Goal: Task Accomplishment & Management: Complete application form

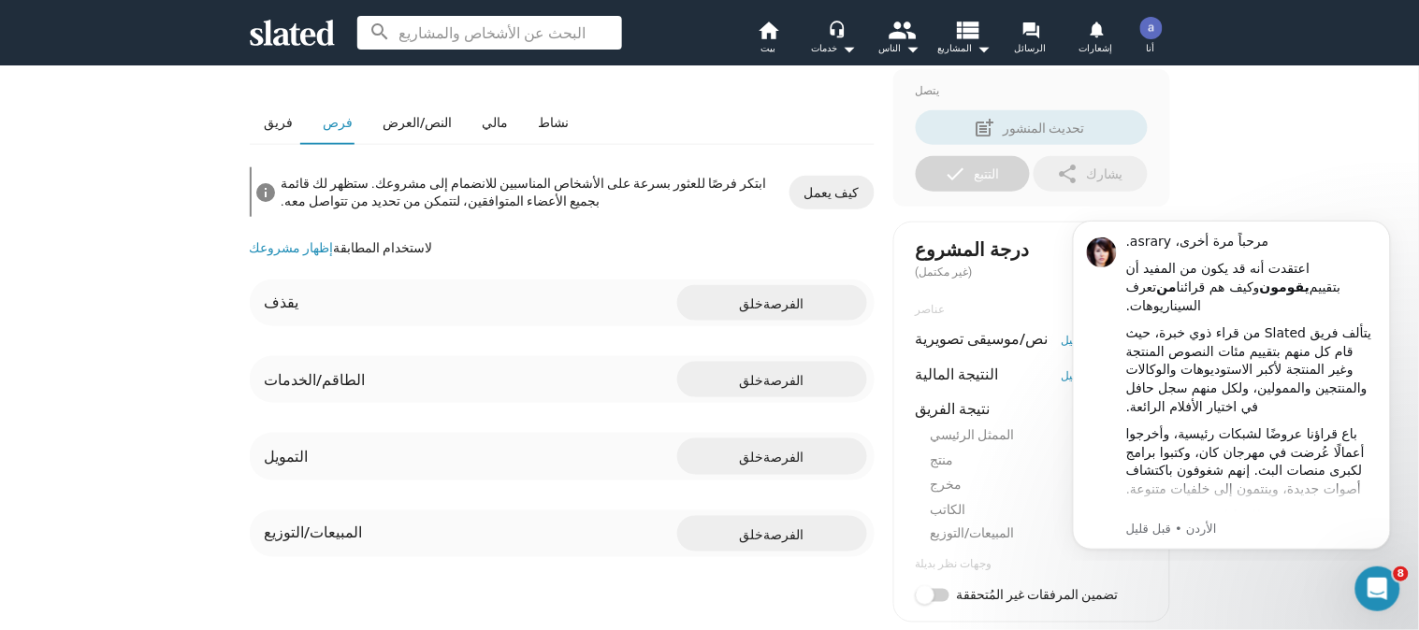
scroll to position [509, 0]
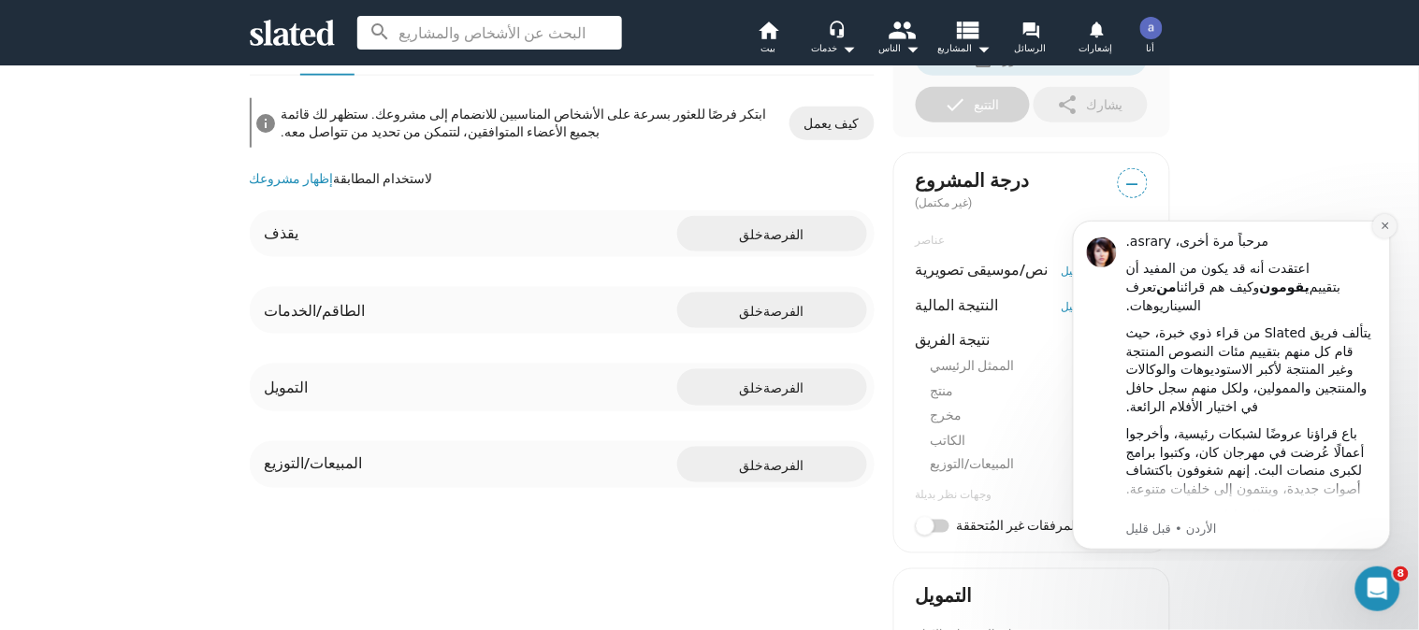
click at [1382, 225] on icon "رفض الإشعار" at bounding box center [1384, 225] width 7 height 7
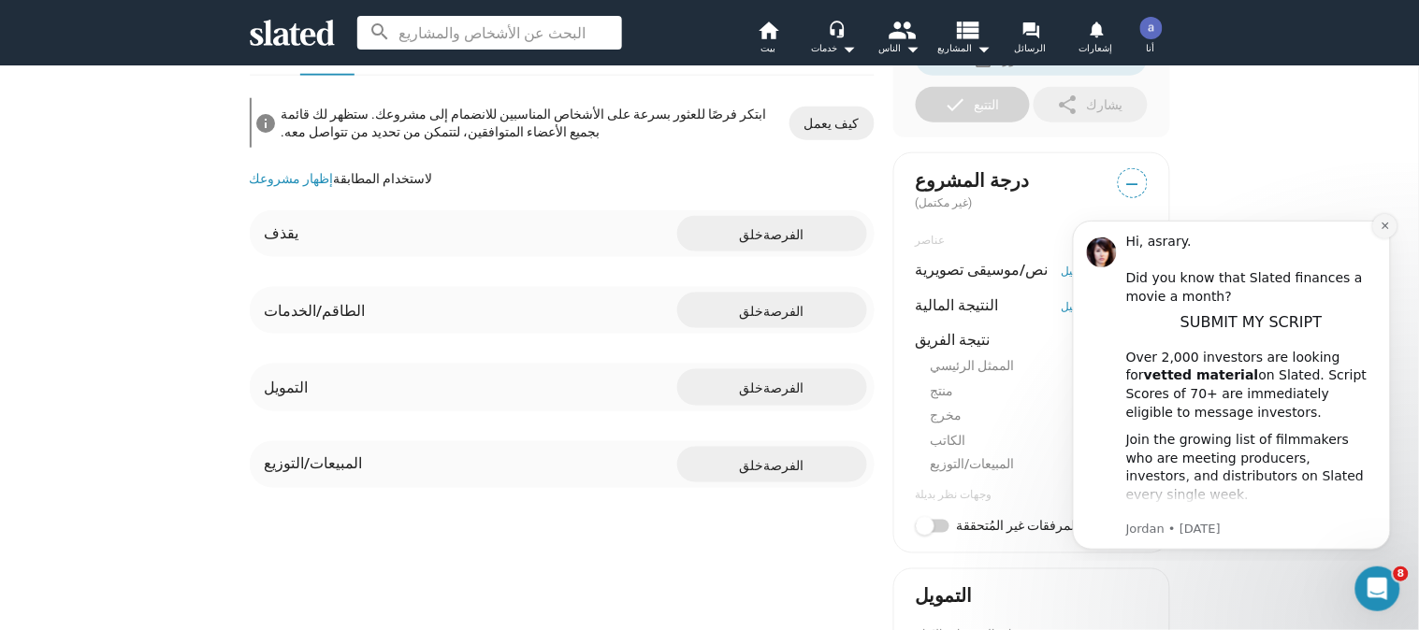
click at [1382, 225] on icon "Dismiss notification" at bounding box center [1384, 225] width 7 height 7
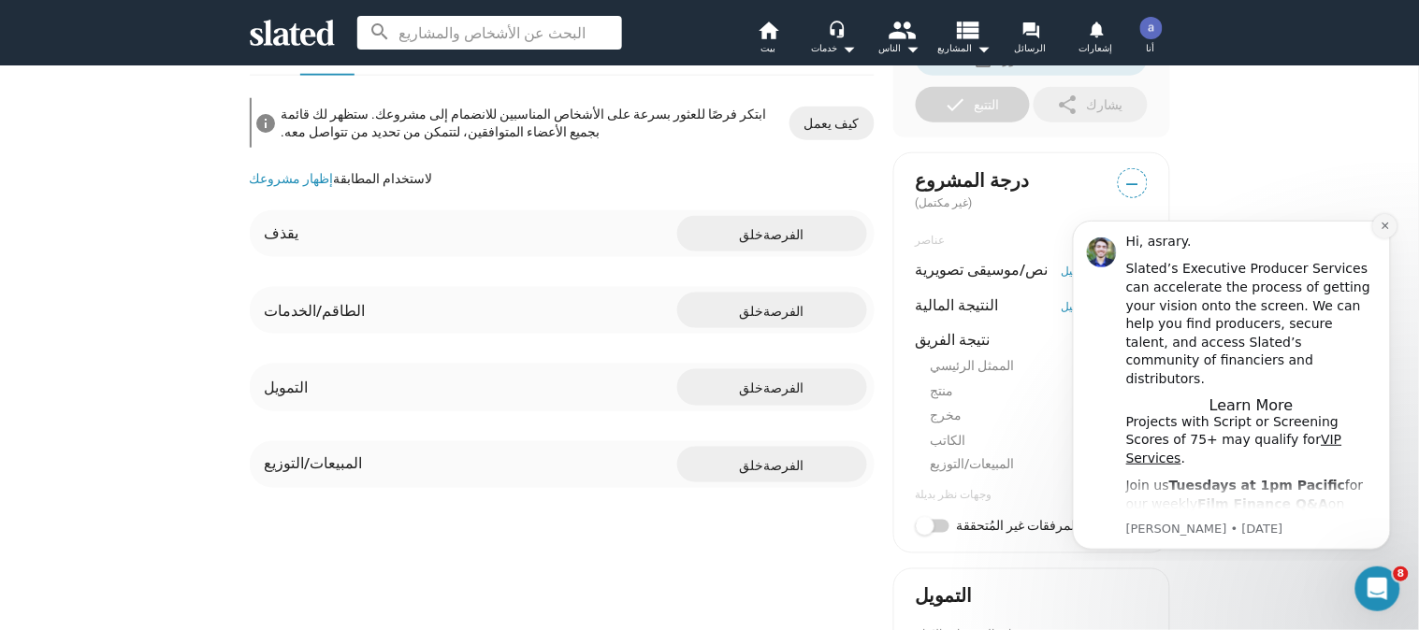
click at [1383, 224] on icon "Dismiss notification" at bounding box center [1384, 225] width 7 height 7
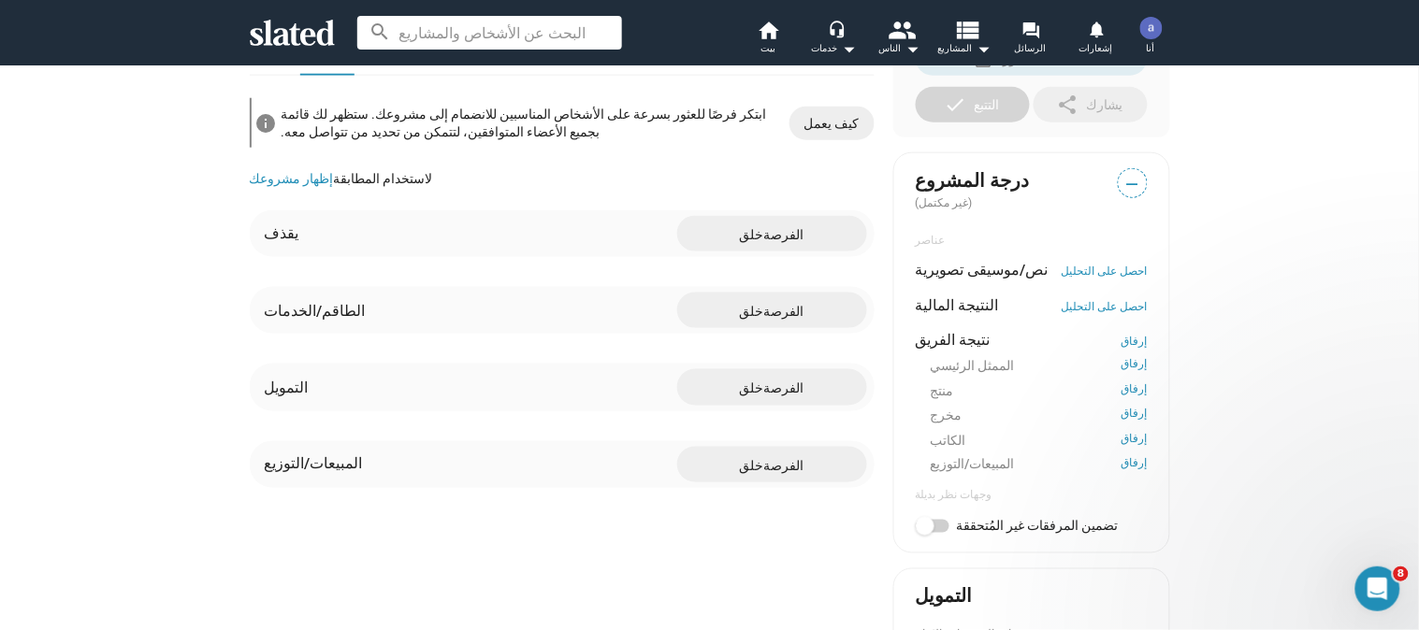
click at [1395, 226] on div "check إنشاء مشروع add خلق الفرص power_settings_new تفعيل المشروع lock التوافق م…" at bounding box center [709, 317] width 1419 height 1522
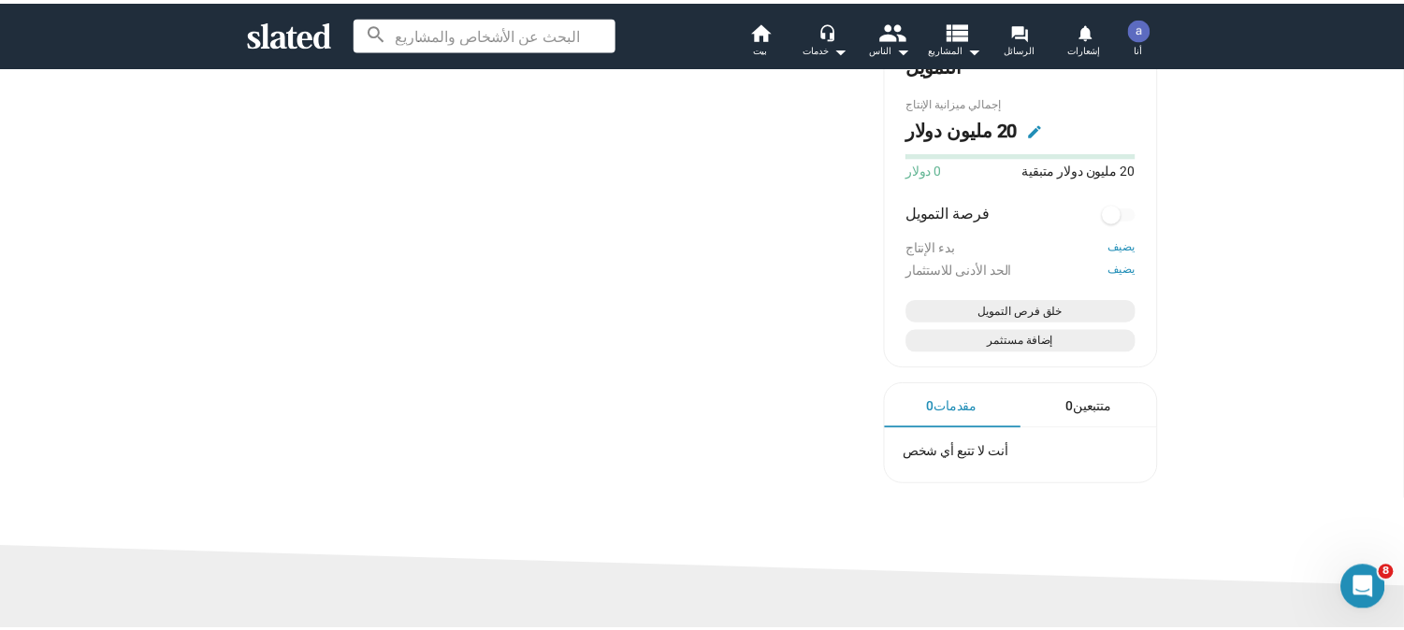
scroll to position [1077, 0]
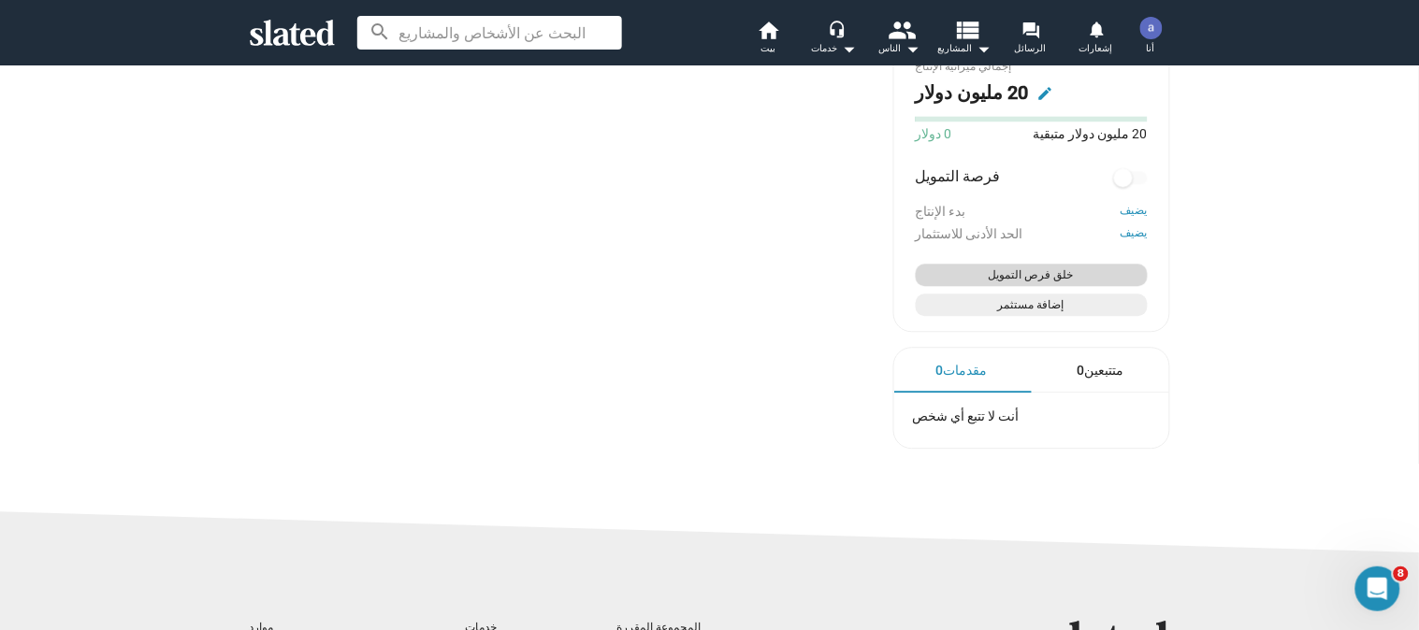
click at [1036, 282] on font "خلق فرص التمويل" at bounding box center [1031, 274] width 85 height 13
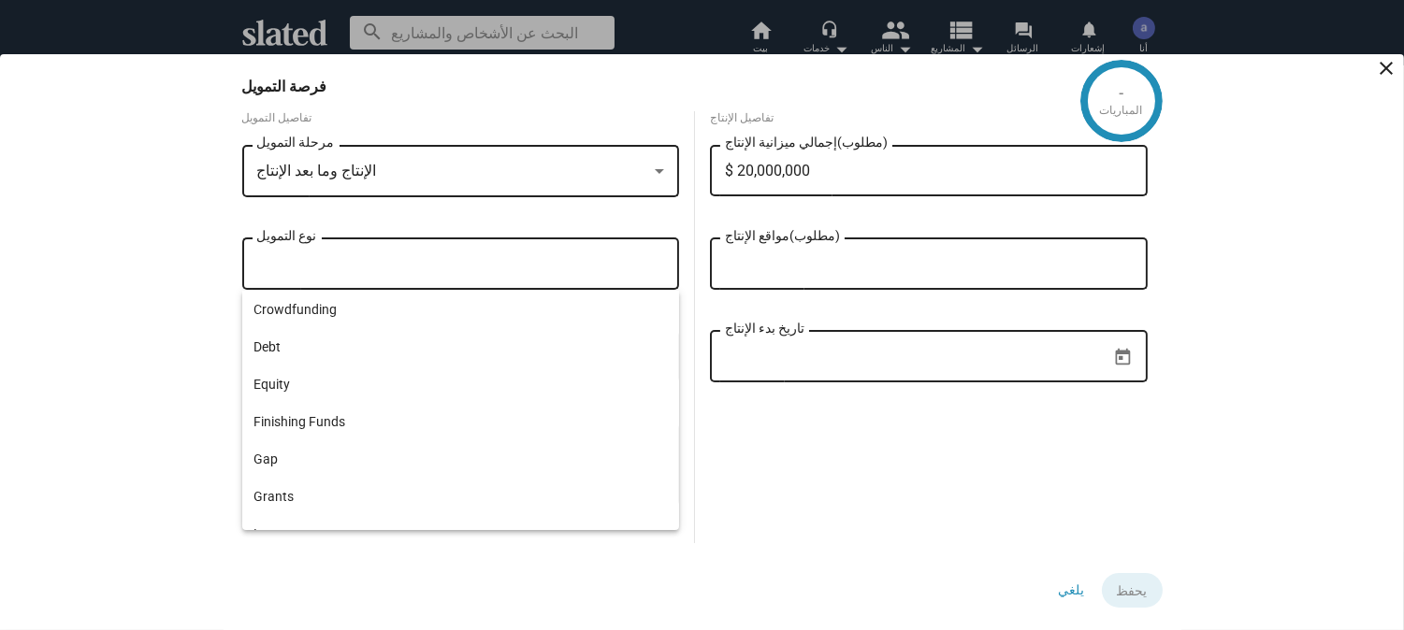
click at [517, 264] on input "نوع التمويل" at bounding box center [465, 264] width 408 height 17
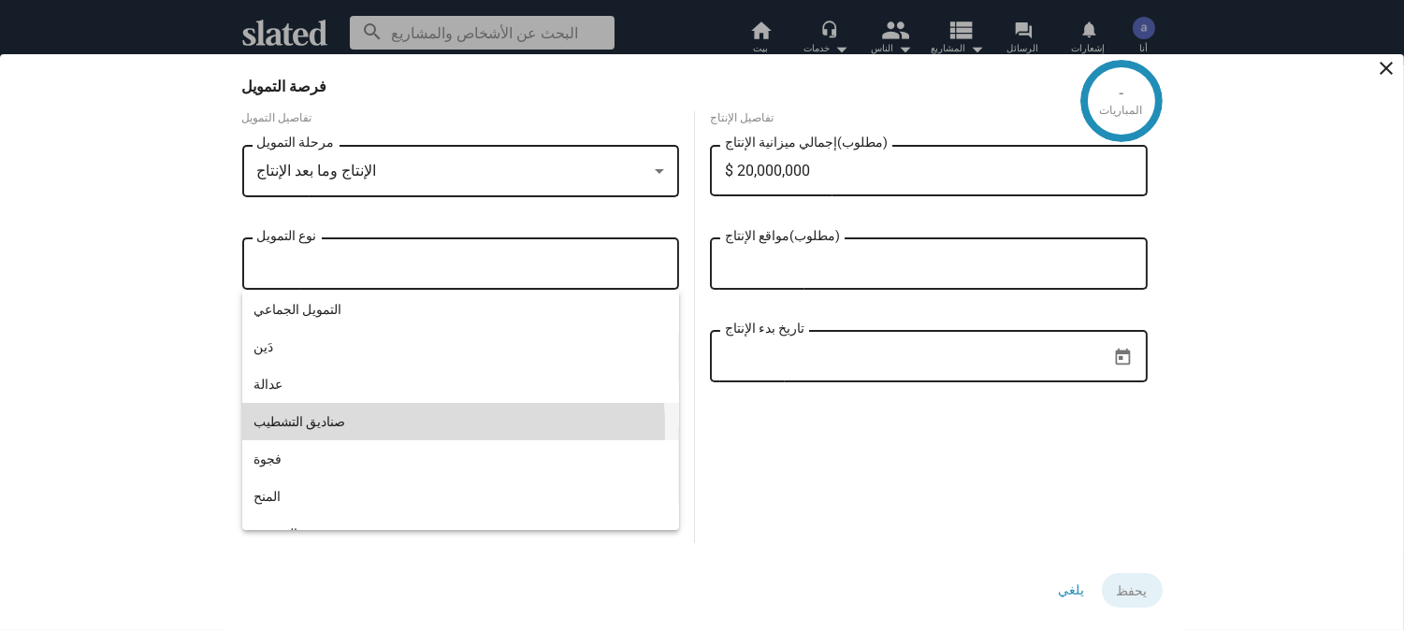
click at [330, 428] on span "صناديق التشطيب" at bounding box center [460, 421] width 414 height 37
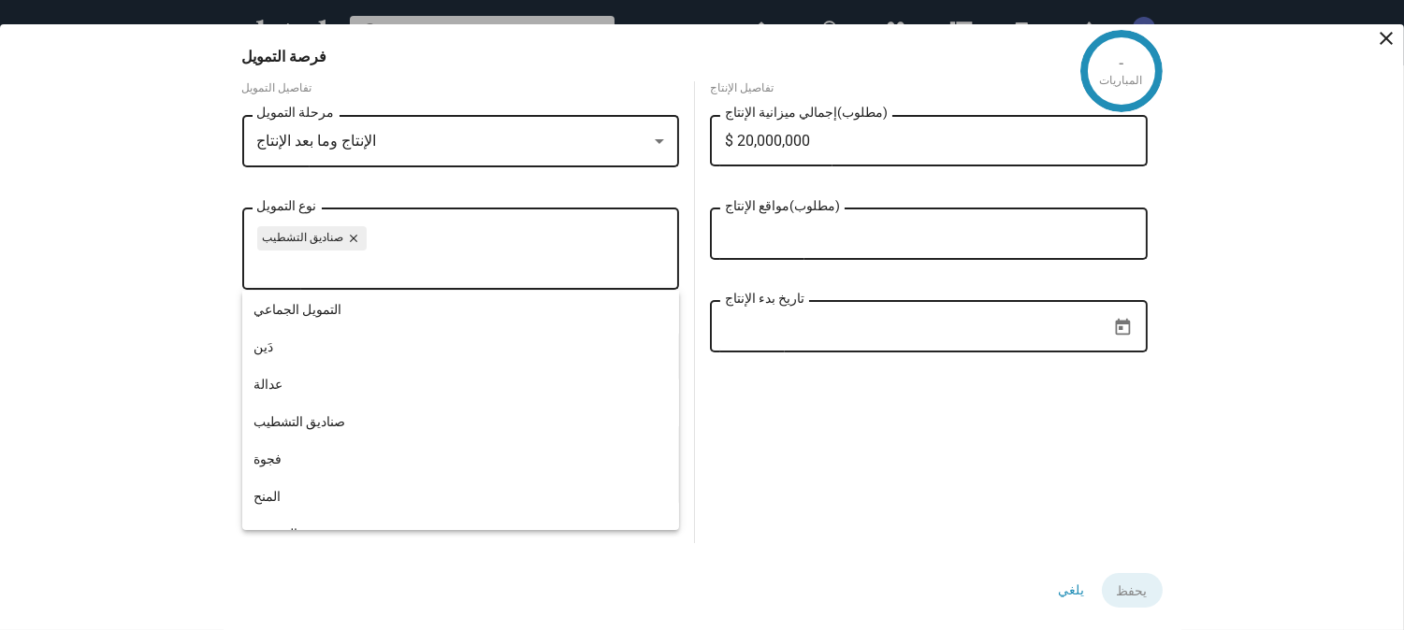
click at [661, 142] on div at bounding box center [659, 141] width 9 height 5
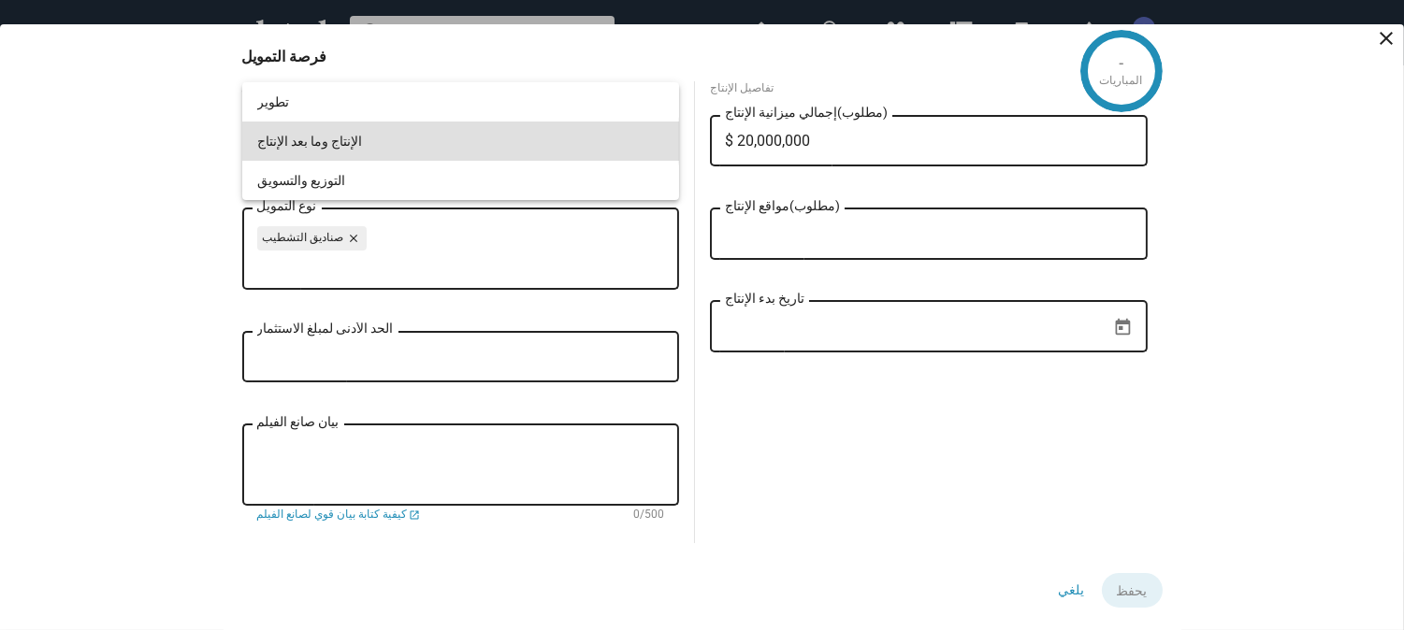
click at [624, 143] on span "الإنتاج وما بعد الإنتاج" at bounding box center [460, 141] width 407 height 39
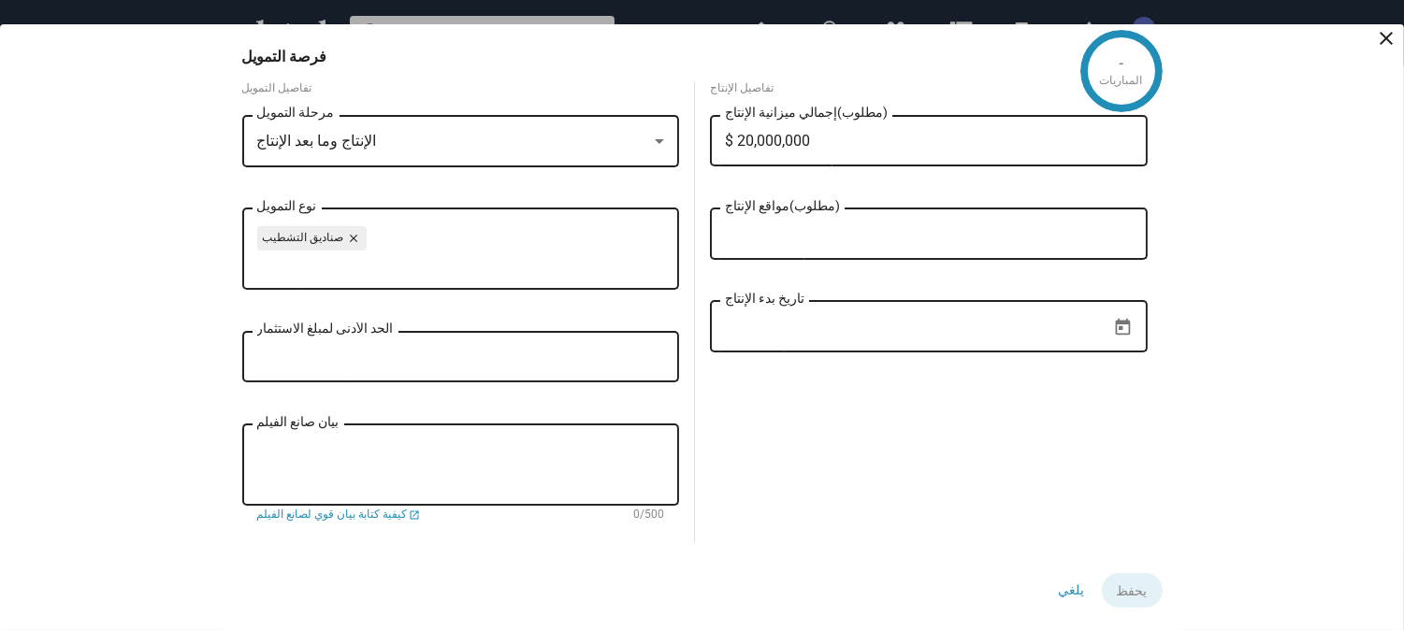
click at [559, 370] on div "الحد الأدنى لمبلغ الاستثمار" at bounding box center [461, 354] width 408 height 55
click at [497, 462] on textarea "بيان صانع الفيلم" at bounding box center [461, 466] width 408 height 51
drag, startPoint x: 497, startPoint y: 462, endPoint x: 693, endPoint y: 360, distance: 221.3
click at [693, 360] on div "تفاصيل التمويل الإنتاج وما بعد الإنتاج مرحلة التمويل صناديق التشطيب close نوع ا…" at bounding box center [694, 326] width 935 height 491
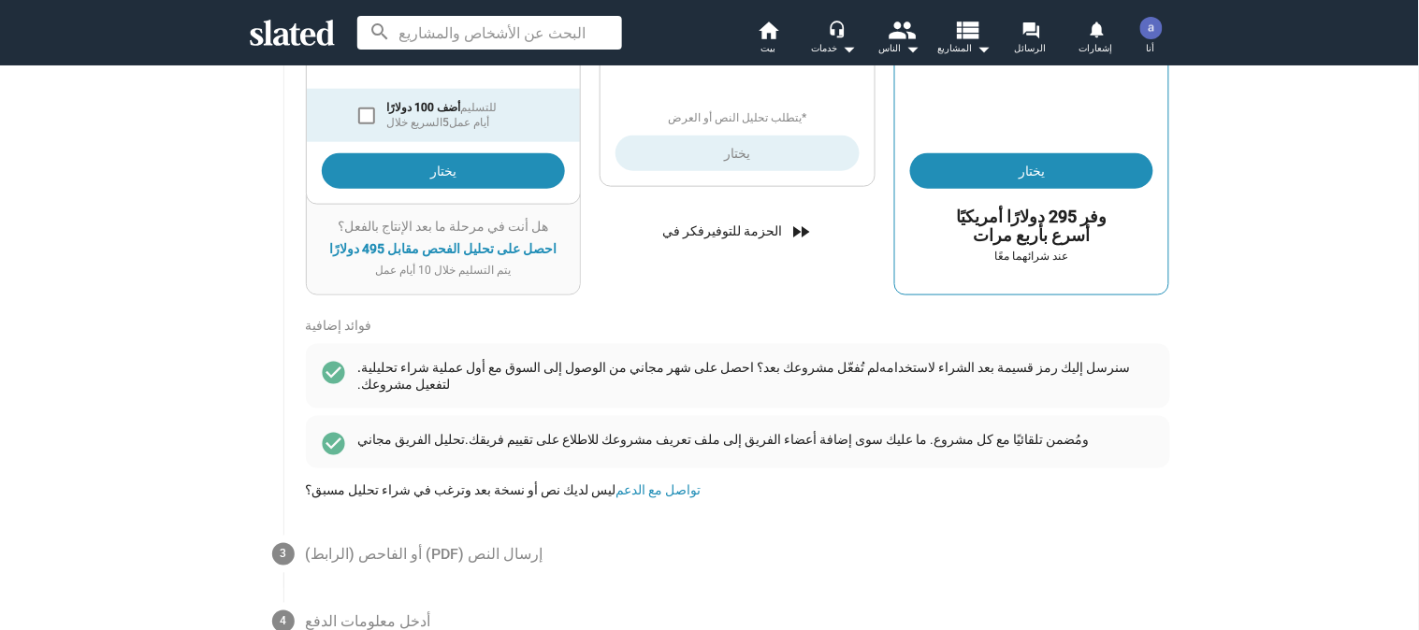
scroll to position [528, 0]
